Goal: Task Accomplishment & Management: Complete application form

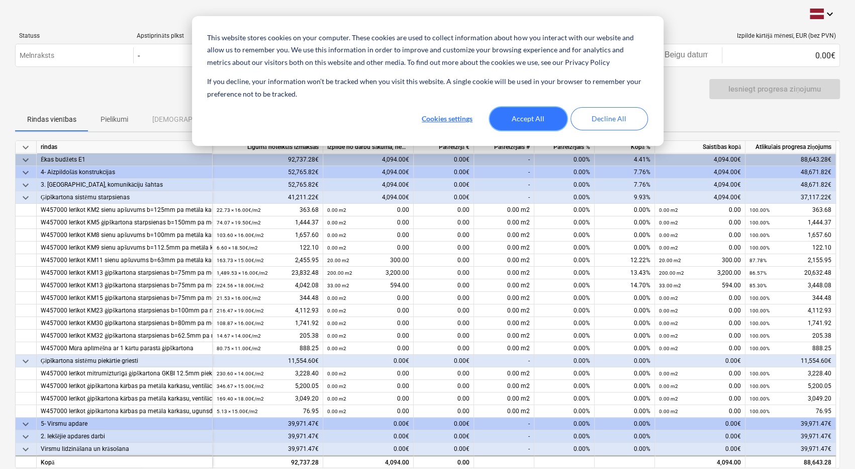
click at [532, 113] on button "Accept All" at bounding box center [528, 118] width 77 height 23
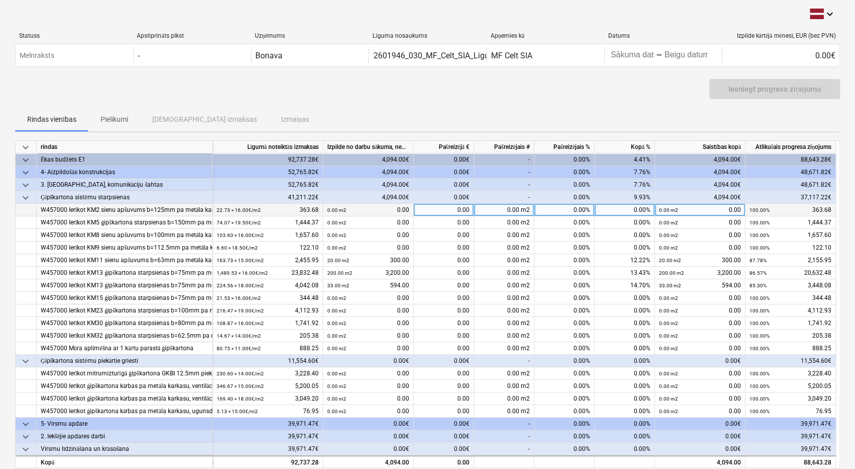
click at [507, 210] on div "0.00 m2" at bounding box center [504, 210] width 60 height 13
click at [518, 208] on div "0.00 m2" at bounding box center [504, 210] width 60 height 13
type input "8,8"
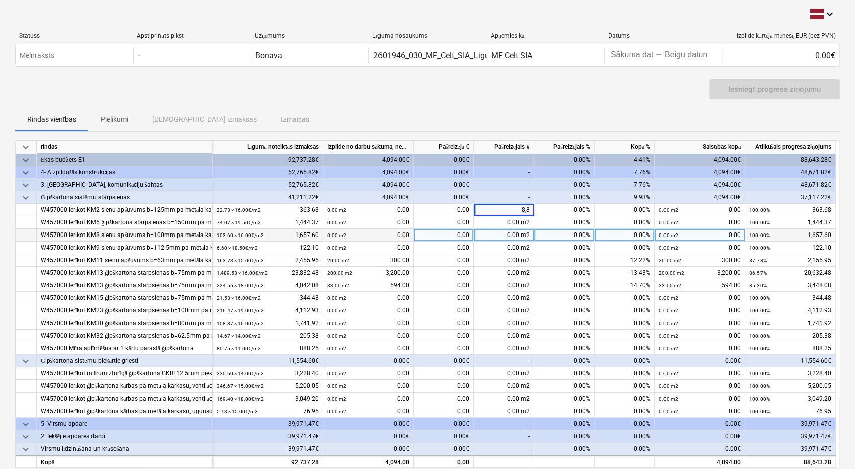
click at [516, 231] on div "0.00 m2" at bounding box center [504, 235] width 60 height 13
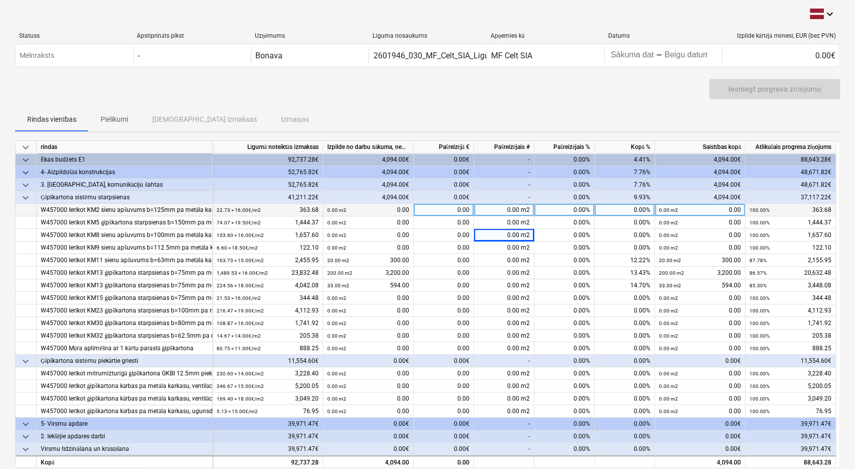
click at [466, 208] on div "0.00" at bounding box center [444, 210] width 60 height 13
type input "8,8"
click at [461, 224] on div "0.00" at bounding box center [444, 222] width 60 height 13
click at [676, 206] on div "0.00 m2" at bounding box center [668, 210] width 19 height 13
type input "8,8"
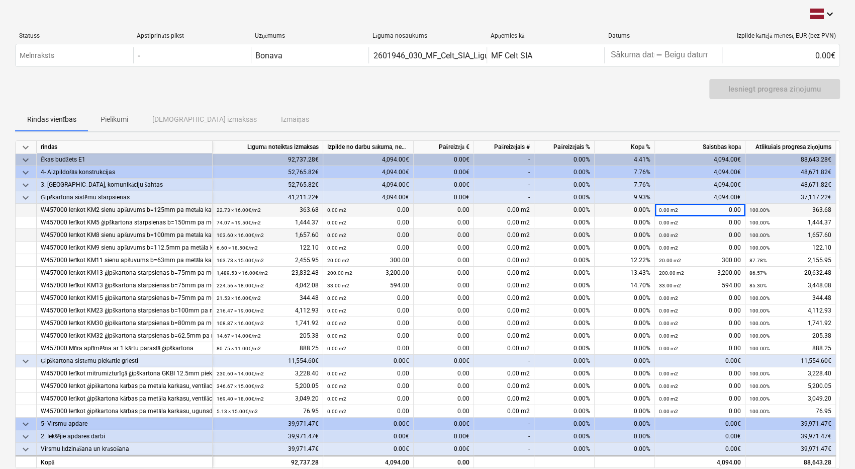
click at [692, 236] on div "0.00 m2 0.00" at bounding box center [700, 235] width 82 height 13
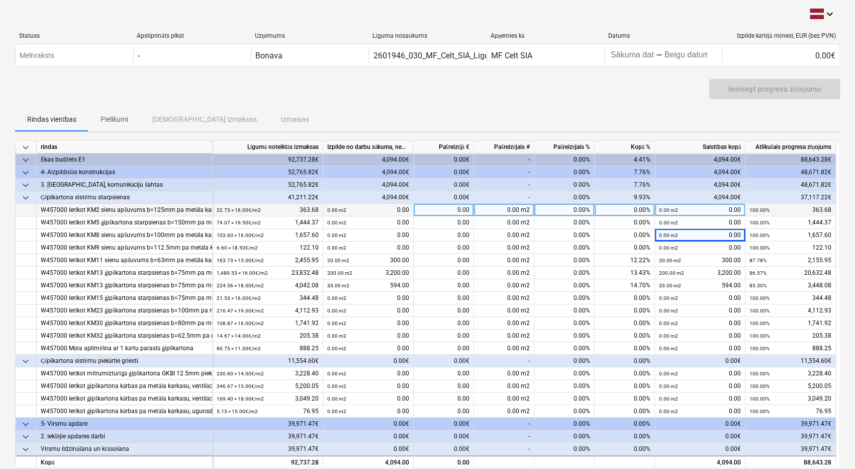
click at [518, 208] on div "0.00 m2" at bounding box center [504, 210] width 60 height 13
type input "8.8"
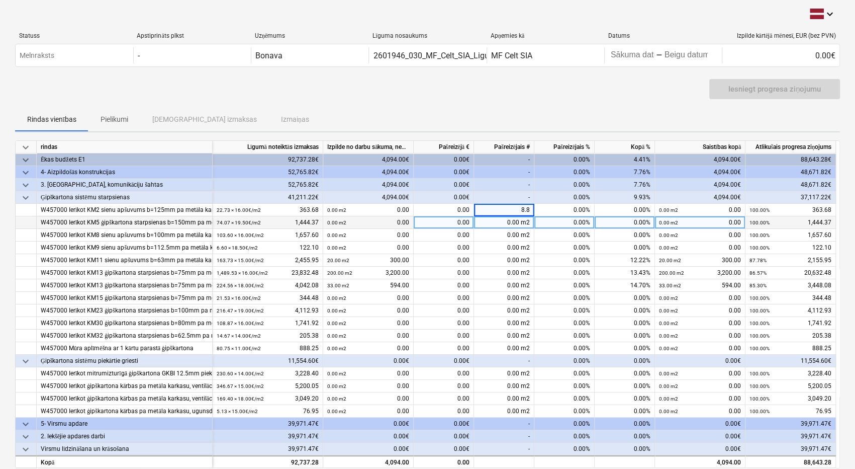
click at [520, 224] on span at bounding box center [521, 222] width 2 height 7
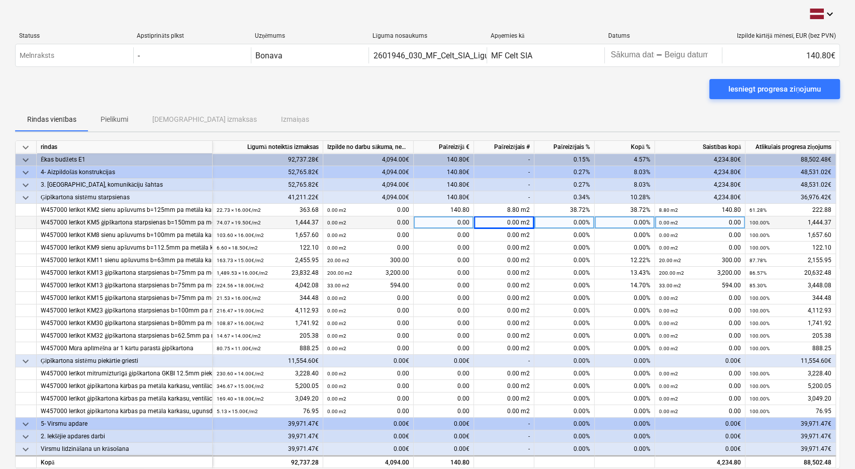
click at [520, 220] on span at bounding box center [521, 222] width 2 height 7
type input "26.96"
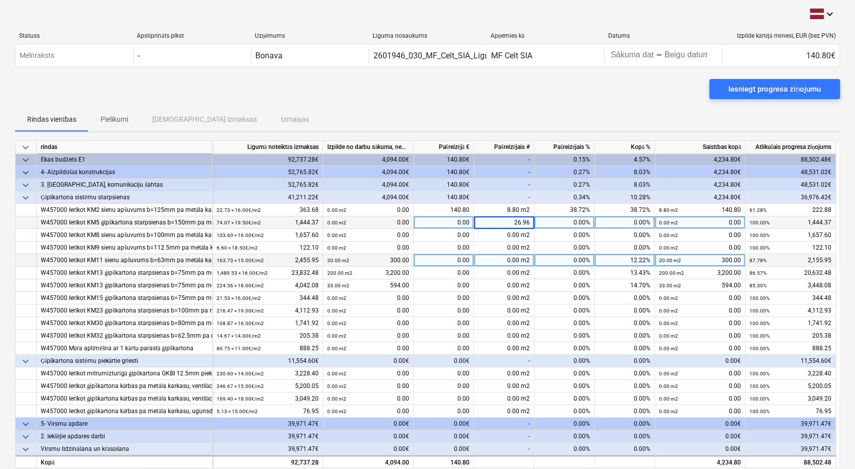
click at [517, 259] on div "0.00 m2" at bounding box center [504, 260] width 60 height 13
click at [520, 258] on span at bounding box center [521, 259] width 2 height 7
type input "84.51"
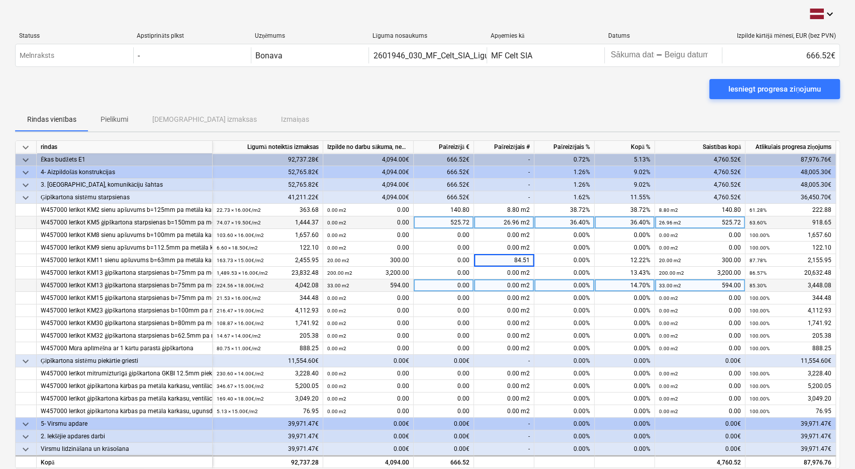
click at [502, 288] on div "0.00 m2" at bounding box center [504, 285] width 60 height 13
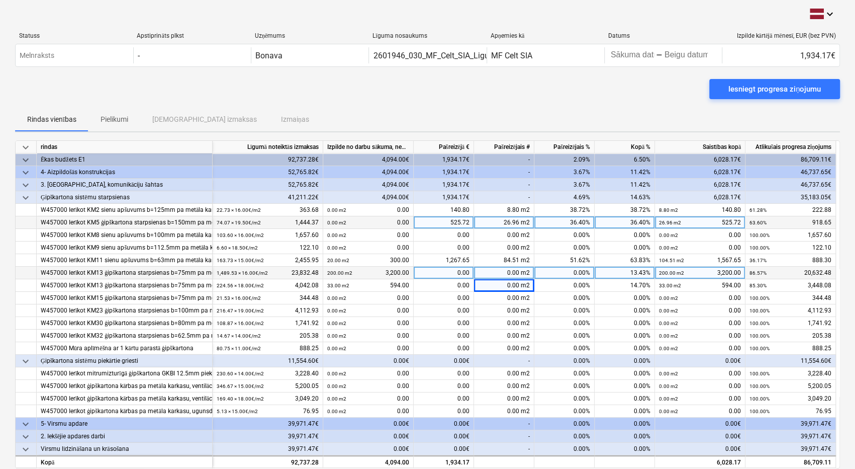
click at [508, 272] on div "0.00 m2" at bounding box center [504, 273] width 60 height 13
click at [525, 272] on input "286,7" at bounding box center [504, 273] width 60 height 12
drag, startPoint x: 529, startPoint y: 270, endPoint x: 515, endPoint y: 273, distance: 14.5
click at [515, 273] on input "28.,7" at bounding box center [504, 273] width 60 height 12
type input "286.7"
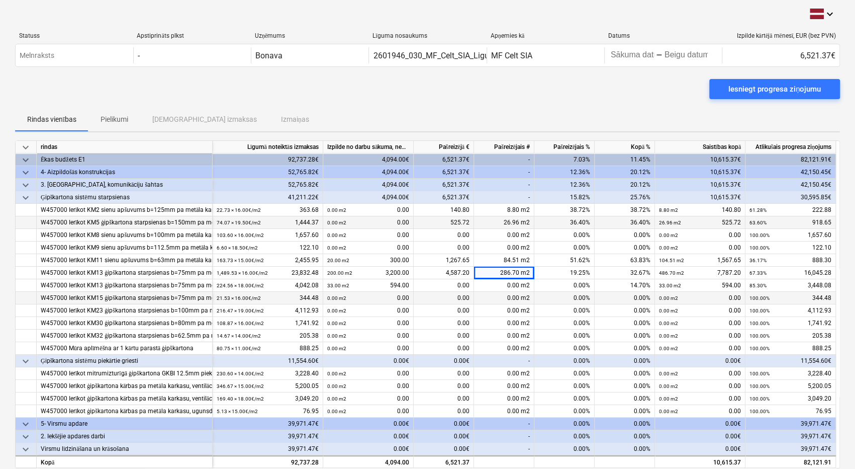
click at [498, 299] on div "0.00 m2" at bounding box center [504, 298] width 60 height 13
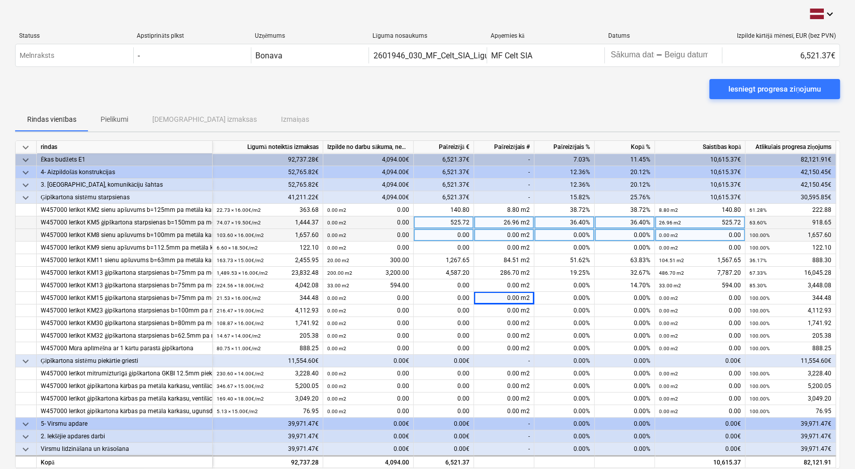
click at [520, 232] on span at bounding box center [521, 234] width 2 height 7
type input "26.2"
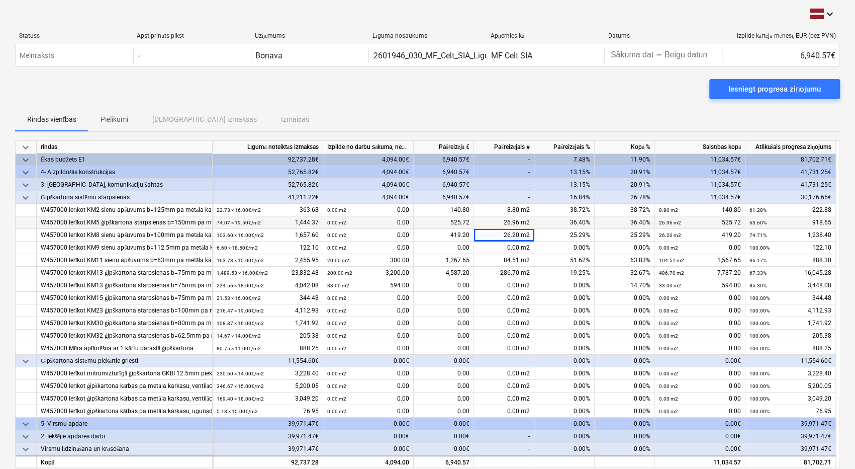
click at [841, 327] on div "keyboard_arrow_down Statuss Apstiprināts plkst Uzņēmums Līguma nosaukums Apņemi…" at bounding box center [427, 272] width 855 height 544
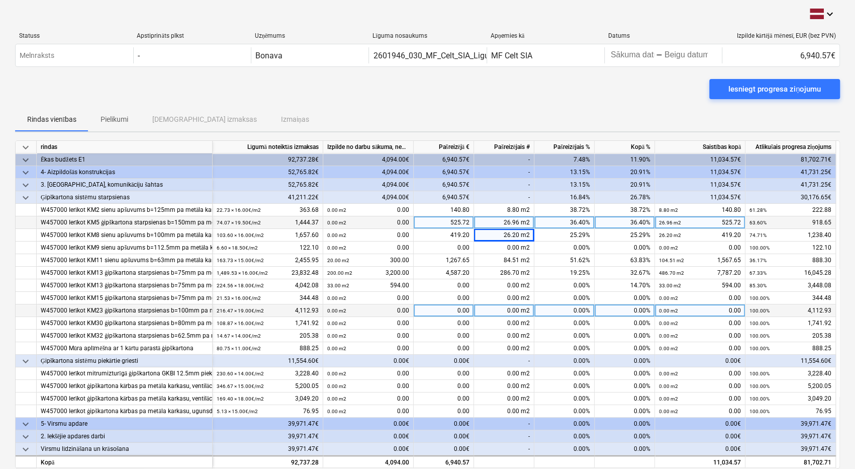
click at [514, 308] on div "0.00 m2" at bounding box center [504, 310] width 60 height 13
type input "65.8"
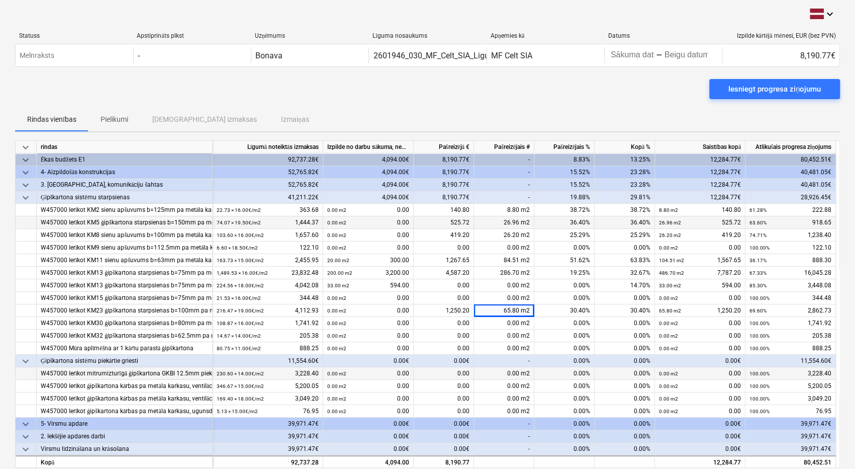
click at [431, 368] on div "0.00" at bounding box center [444, 373] width 60 height 13
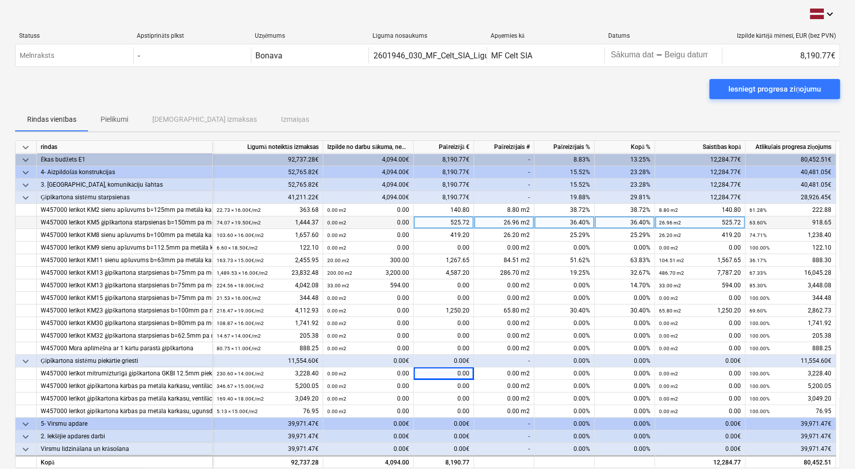
click at [695, 197] on div "12,284.77€" at bounding box center [700, 197] width 91 height 13
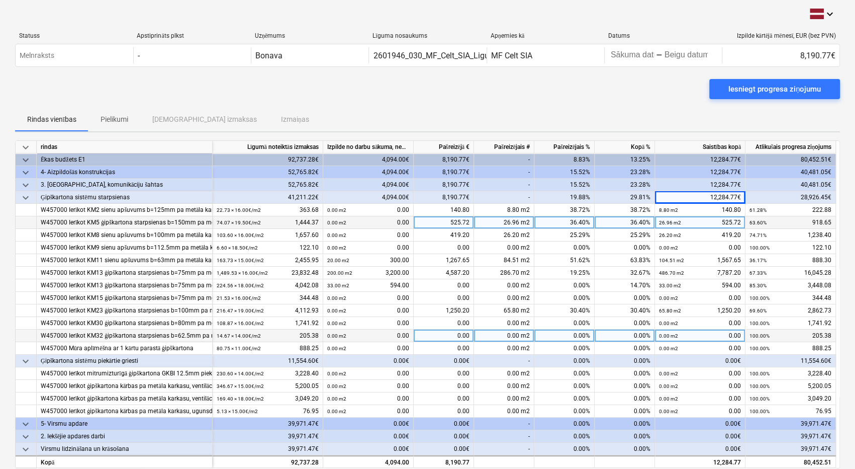
click at [699, 340] on div "0.00 m2 0.00" at bounding box center [700, 335] width 82 height 13
click at [523, 338] on div "0.00 m2" at bounding box center [504, 335] width 60 height 13
type input "4.2"
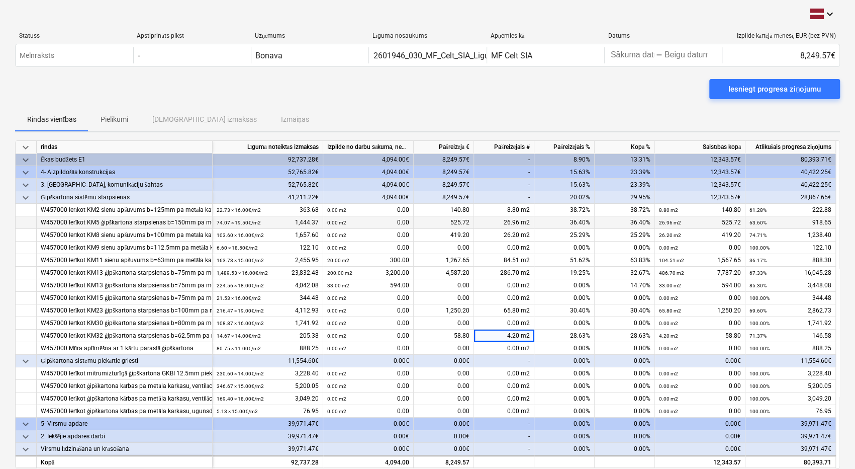
click at [544, 364] on div "0.00%" at bounding box center [565, 361] width 60 height 13
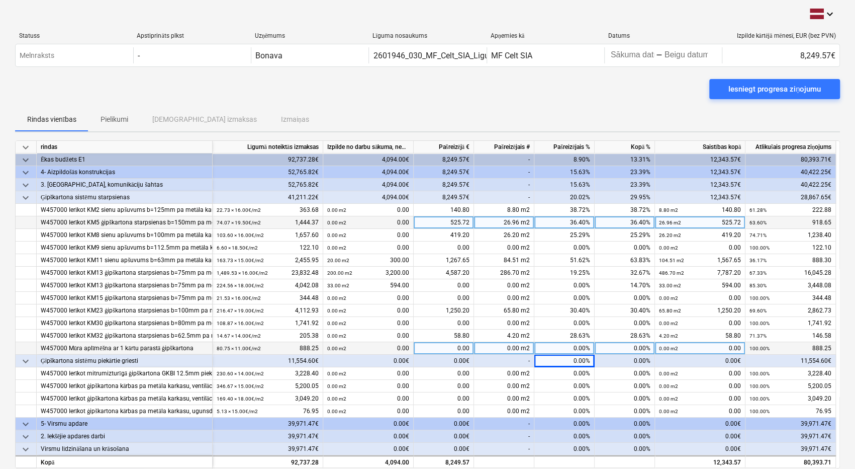
click at [517, 346] on div "0.00 m2" at bounding box center [504, 348] width 60 height 13
type input "6.6"
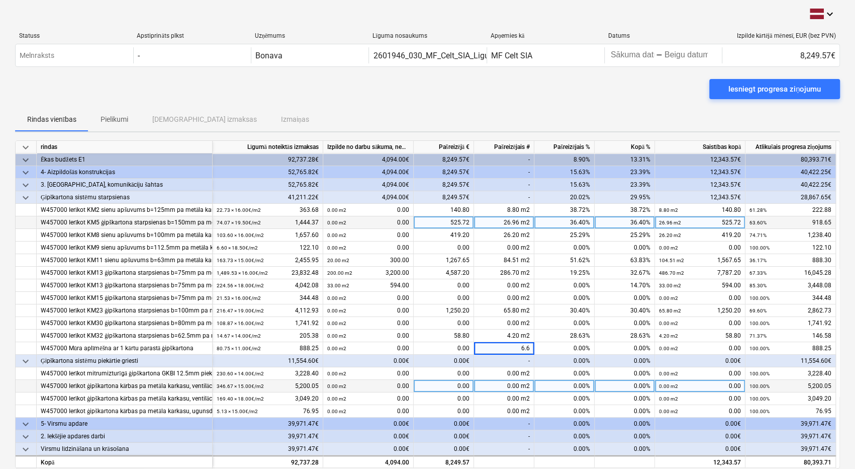
click at [547, 382] on div "0.00%" at bounding box center [565, 386] width 60 height 13
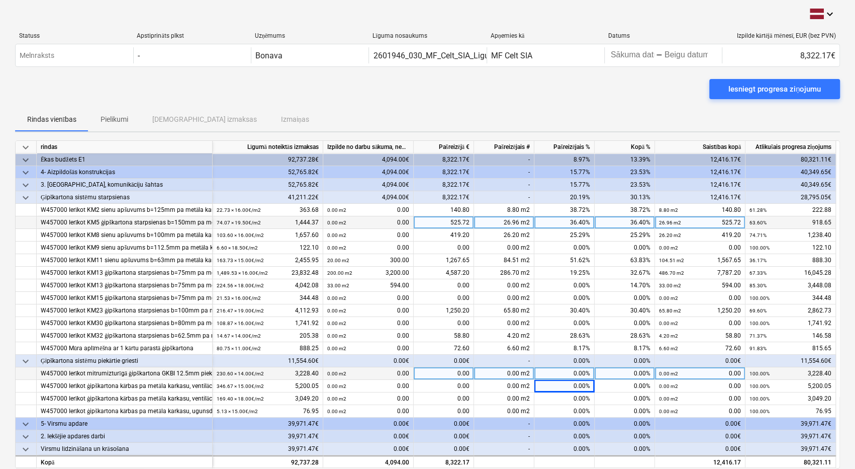
click at [722, 367] on div "0.00 m2 0.00" at bounding box center [700, 373] width 82 height 13
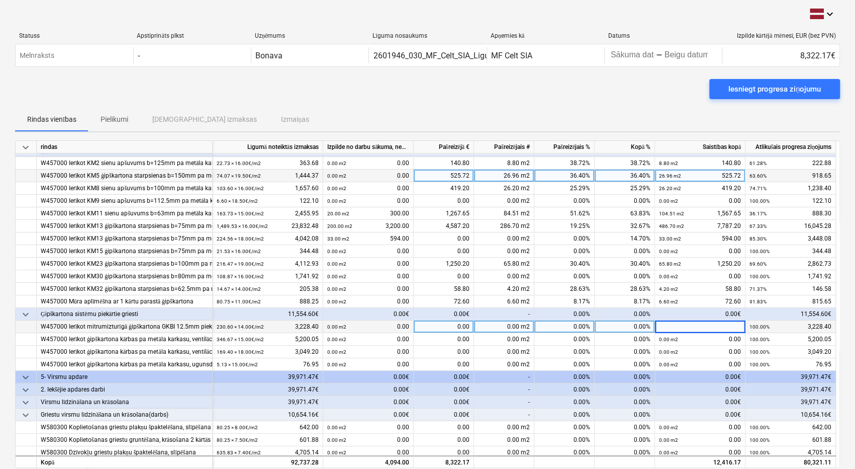
scroll to position [47, 0]
click at [459, 325] on div "0.00" at bounding box center [444, 326] width 60 height 13
click at [688, 396] on div "0.00€" at bounding box center [700, 401] width 91 height 13
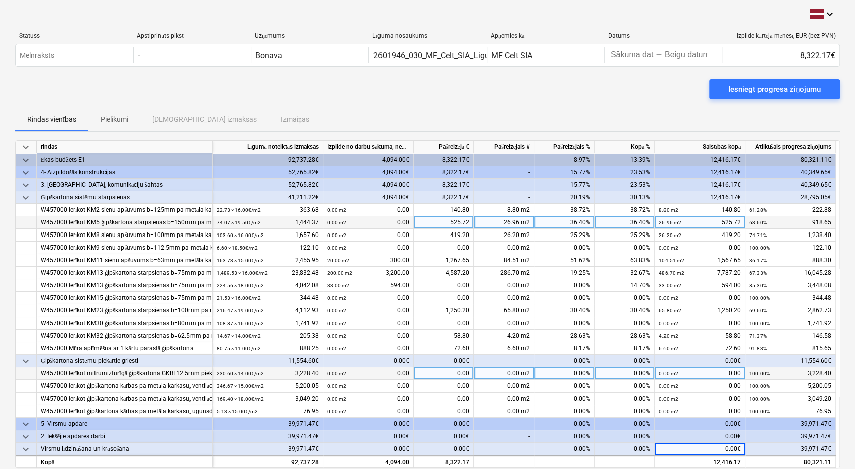
scroll to position [0, 0]
click at [521, 372] on span at bounding box center [521, 373] width 2 height 7
type input "144.42"
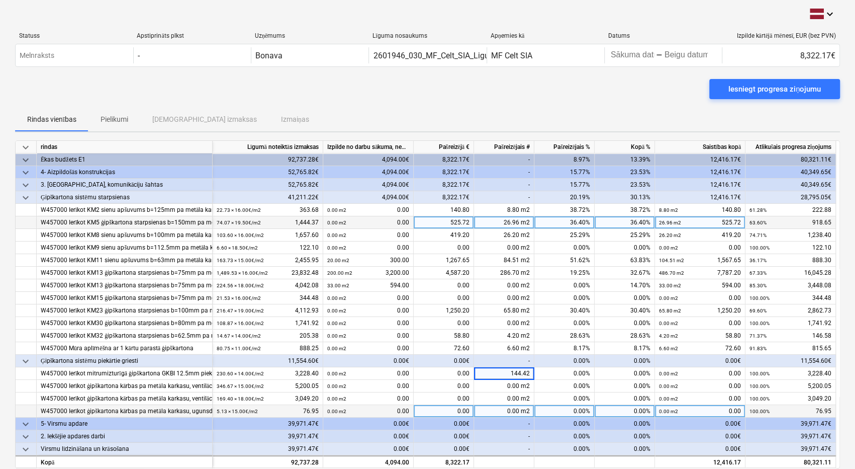
click at [521, 407] on span at bounding box center [521, 410] width 2 height 7
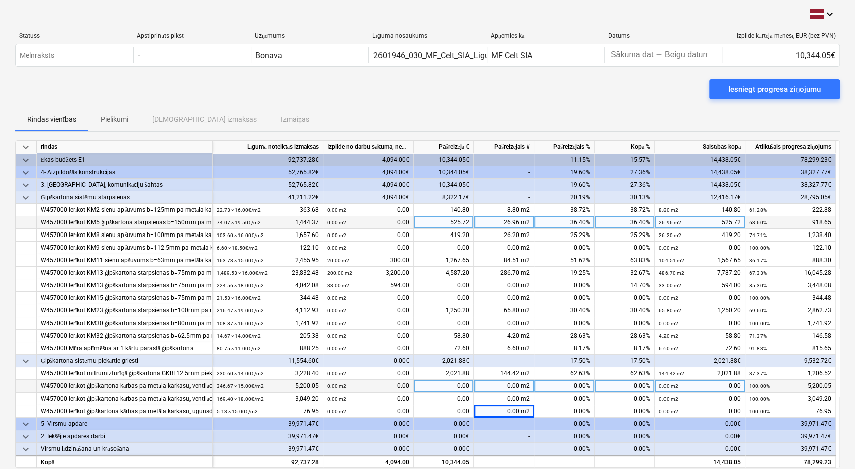
click at [515, 384] on div "0.00 m2" at bounding box center [504, 386] width 60 height 13
type input "0"
type input "40.2"
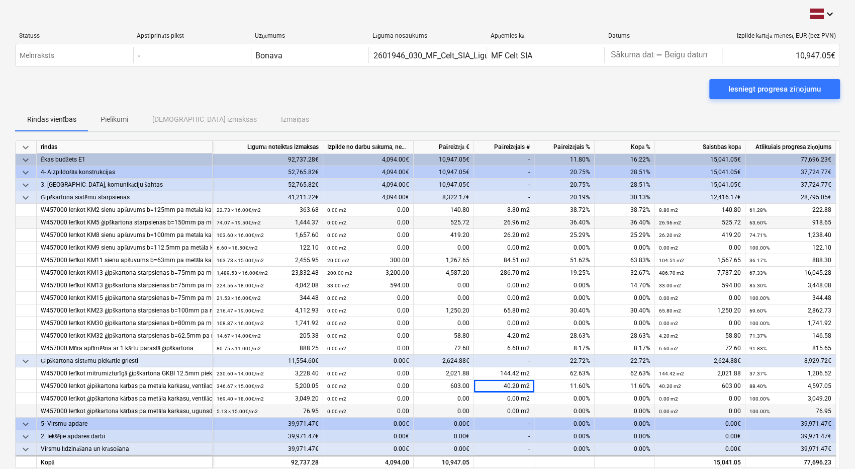
click at [509, 410] on div "0.00 m2" at bounding box center [504, 411] width 60 height 13
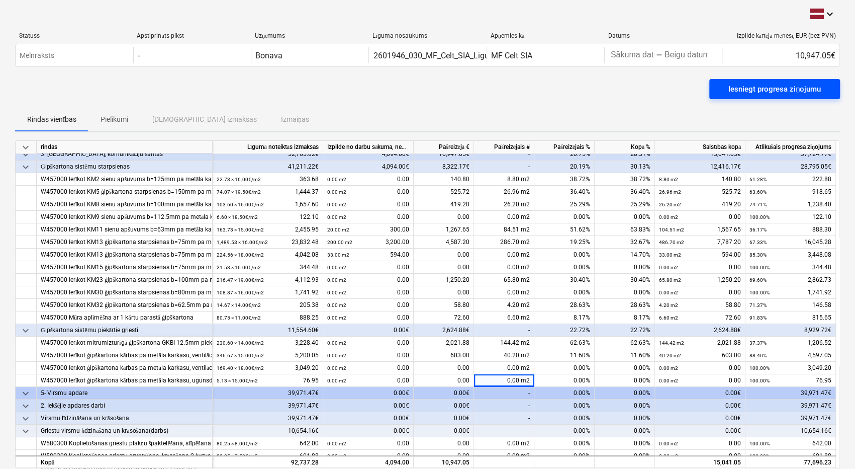
scroll to position [30, 0]
click at [766, 83] on div "Iesniegt progresa ziņojumu" at bounding box center [775, 88] width 93 height 13
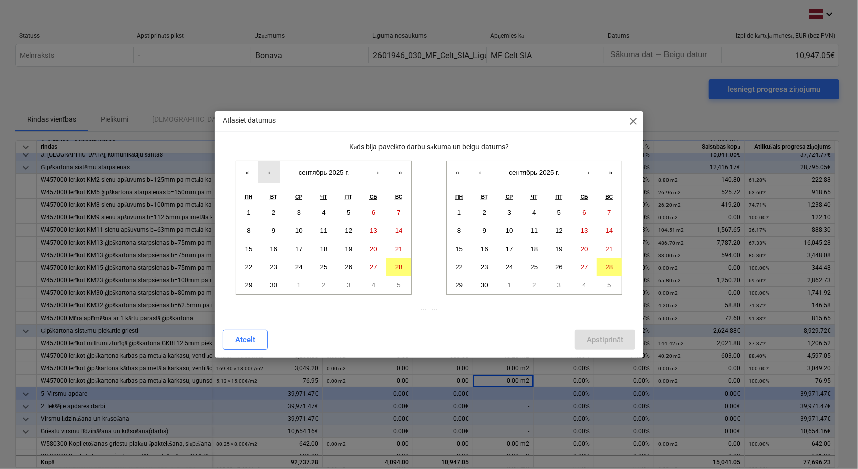
click at [267, 168] on button "‹" at bounding box center [270, 172] width 22 height 22
click at [276, 282] on abbr "26" at bounding box center [274, 285] width 8 height 8
click at [558, 264] on abbr "26" at bounding box center [560, 267] width 8 height 8
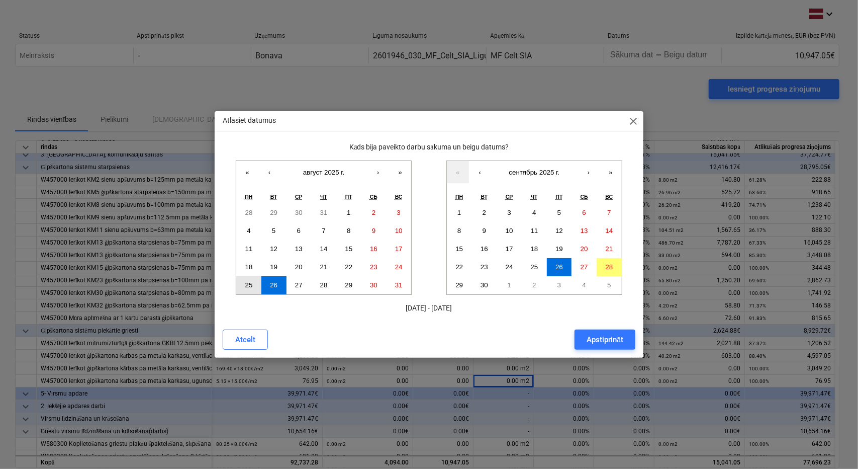
click at [249, 281] on abbr "25" at bounding box center [249, 285] width 8 height 8
click at [613, 335] on div "Apstiprināt" at bounding box center [605, 339] width 37 height 13
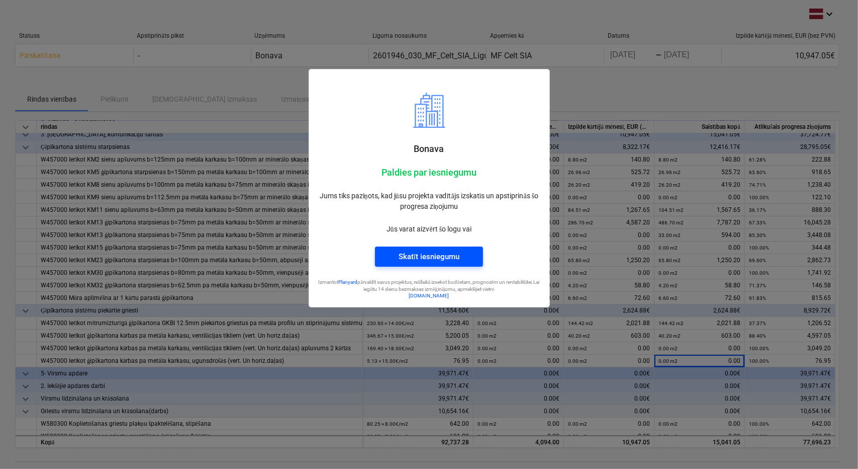
click at [438, 254] on div "Skatīt iesniegumu" at bounding box center [429, 256] width 61 height 13
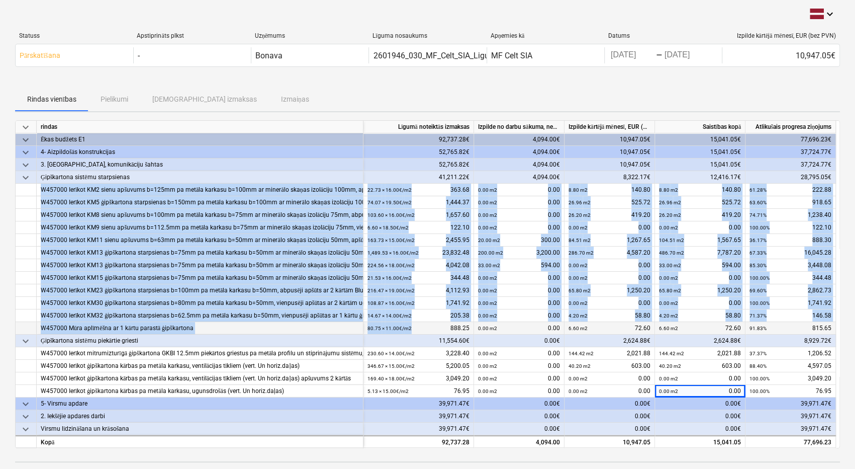
drag, startPoint x: 41, startPoint y: 187, endPoint x: 412, endPoint y: 331, distance: 398.7
click at [412, 331] on div "keyboard_arrow_down rindas Līgumā noteiktās izmaksas Izpilde no darbu sākuma, n…" at bounding box center [427, 284] width 825 height 328
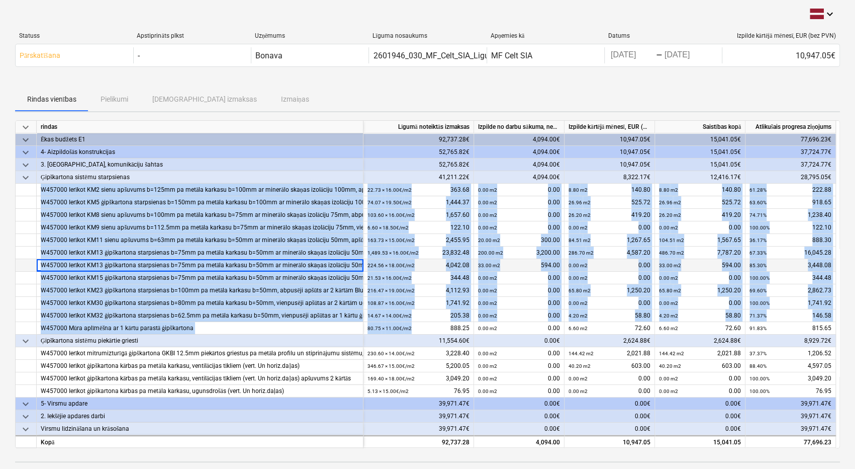
copy div "L517011 Ipsumdo SI0 ametc adipisci e=101se do eiusmo tempori u=657la et dolorem…"
click at [690, 286] on div "65.80 m2 1,250.20" at bounding box center [700, 290] width 82 height 13
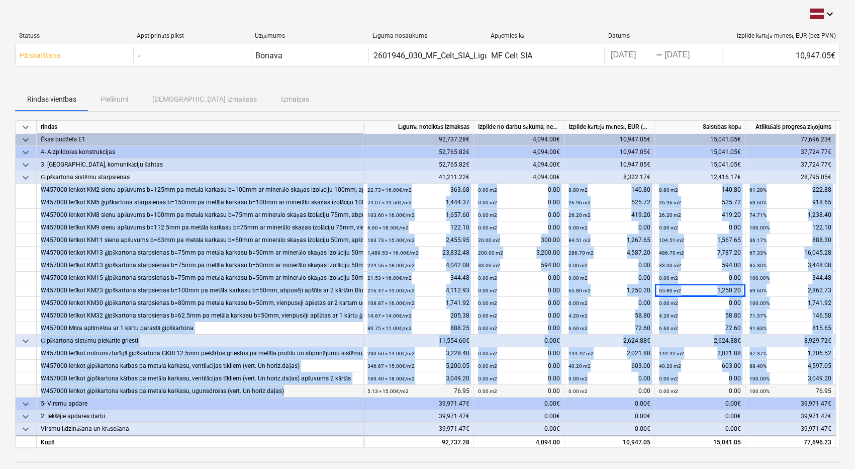
drag, startPoint x: 41, startPoint y: 188, endPoint x: 296, endPoint y: 391, distance: 326.0
click at [296, 391] on div "keyboard_arrow_down rindas Līgumā noteiktās izmaksas Izpilde no darbu sākuma, n…" at bounding box center [427, 284] width 825 height 328
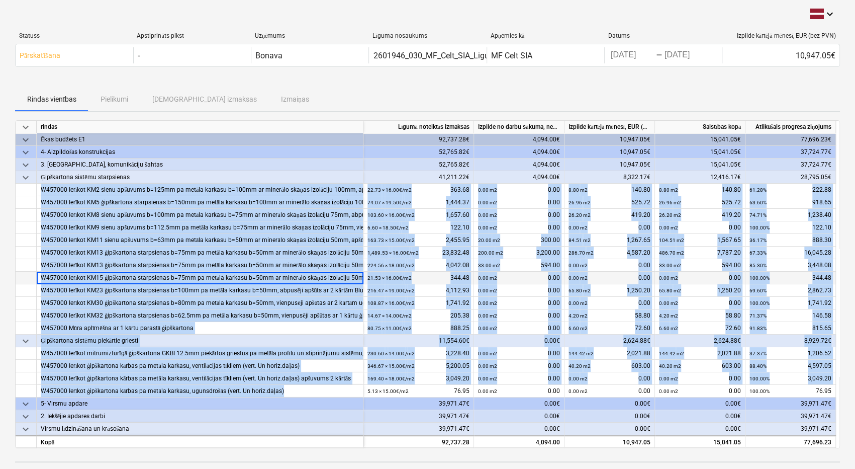
copy div "L517011 Ipsumdo SI0 ametc adipisci e=101se do eiusmo tempori u=657la et dolorem…"
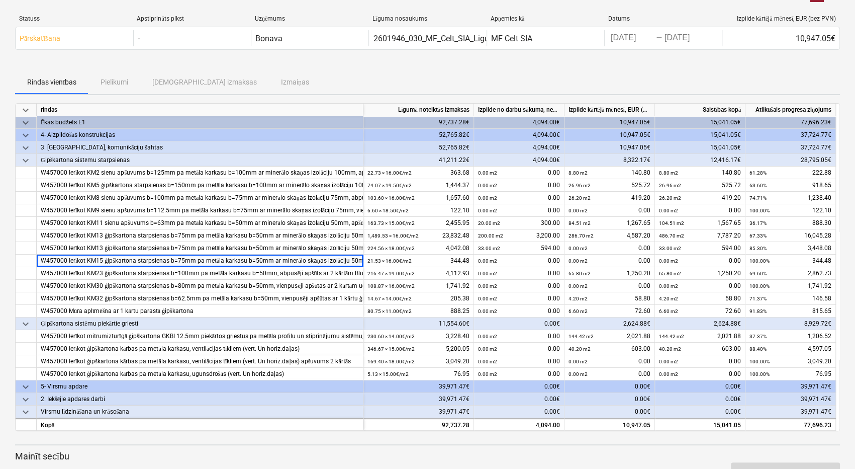
click at [236, 384] on div "5- Virsmu apdare" at bounding box center [200, 386] width 318 height 13
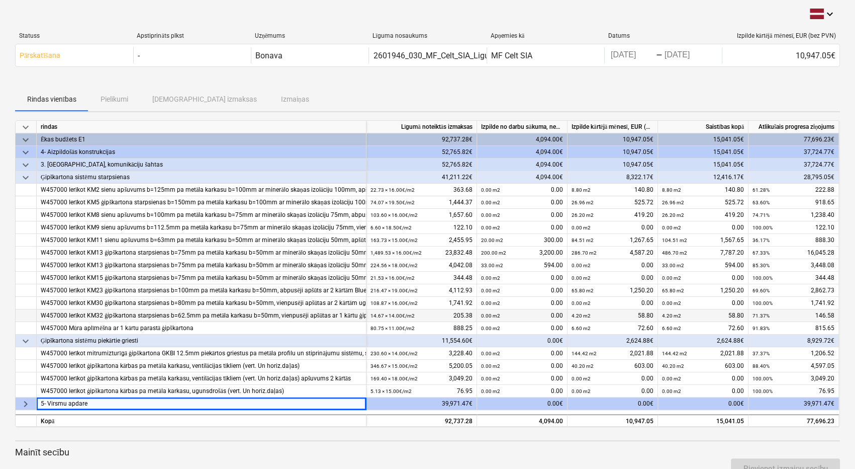
click at [349, 314] on div "W457000 Ierīkot KM32 ģipškartona starpsienas b=62.5mm pa metāla karkasu b=50mm,…" at bounding box center [201, 315] width 321 height 13
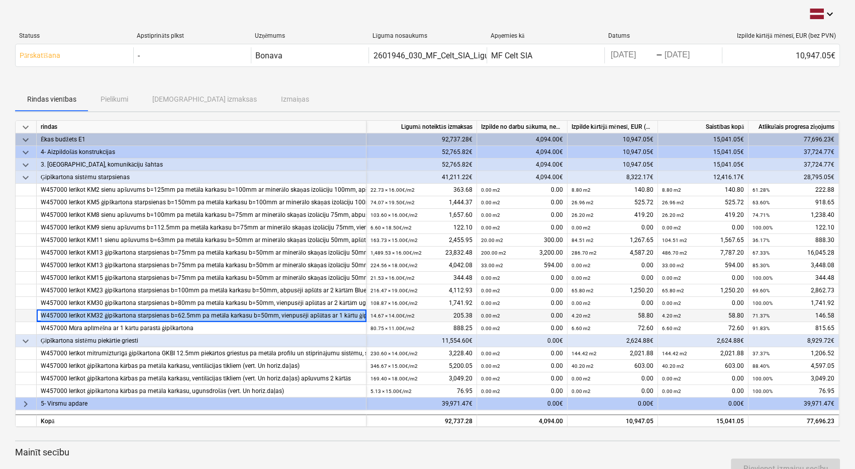
drag, startPoint x: 39, startPoint y: 312, endPoint x: 366, endPoint y: 318, distance: 326.9
click at [0, 0] on div "W457000 Ierīkot KM32 ģipškartona starpsienas b=62.5mm pa metāla karkasu b=50mm,…" at bounding box center [0, 0] width 0 height 0
copy div "W457000 Ierīkot KM32 ģipškartona starpsienas b=62.5mm pa metāla karkasu b=50mm,…"
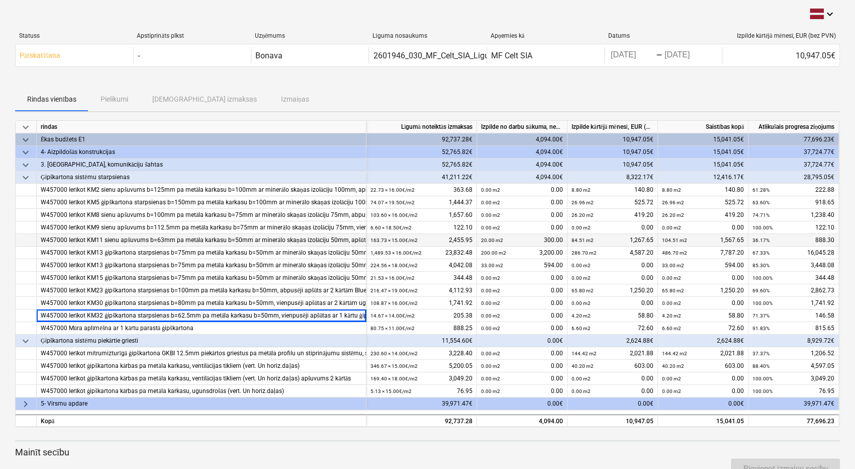
click at [27, 239] on div at bounding box center [26, 240] width 21 height 13
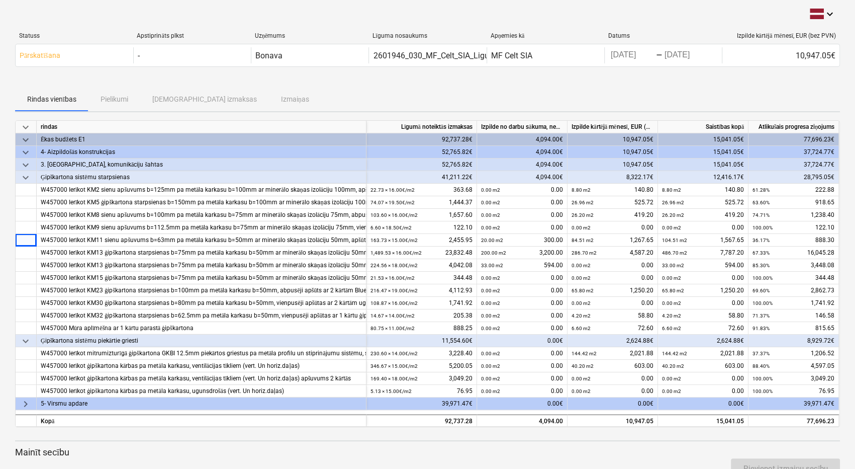
click at [100, 74] on div "Statuss Apstiprināts plkst Uzņēmums Līguma nosaukums Apņemies kā Datums Izpilde…" at bounding box center [427, 51] width 825 height 55
click at [517, 446] on p "Mainīt secību" at bounding box center [427, 452] width 825 height 12
